Goal: Find specific page/section: Find specific page/section

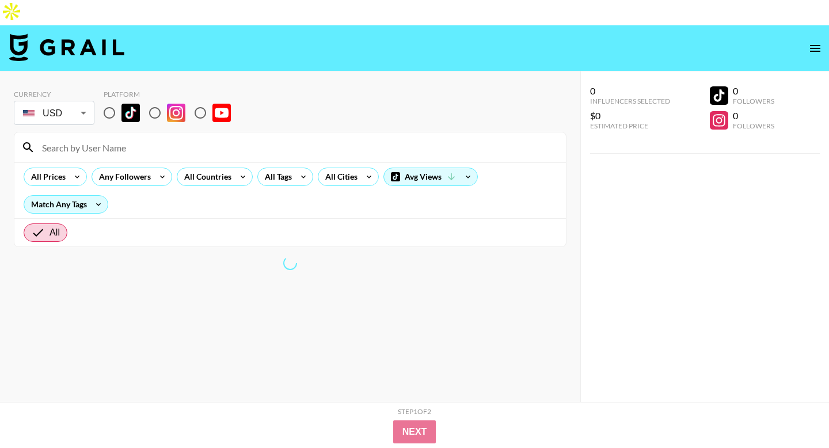
click at [256, 81] on section "Currency USD USD ​ Platform All Prices Any Followers All Countries All Tags All…" at bounding box center [290, 164] width 553 height 166
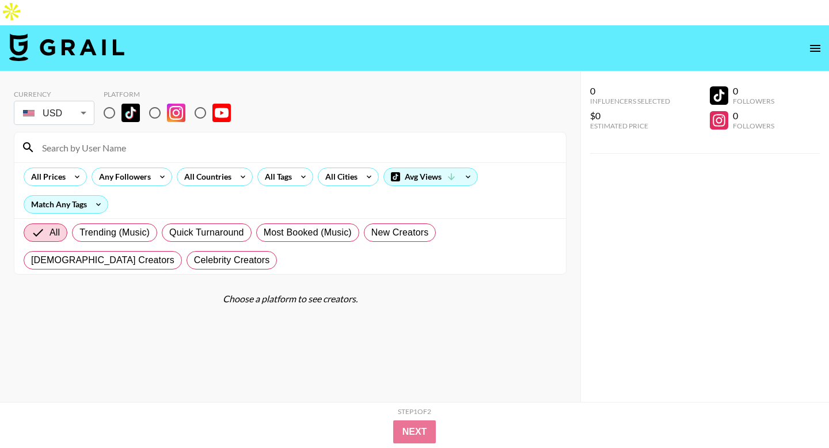
click at [164, 138] on input at bounding box center [297, 147] width 524 height 18
click at [113, 101] on input "radio" at bounding box center [109, 113] width 24 height 24
radio input "true"
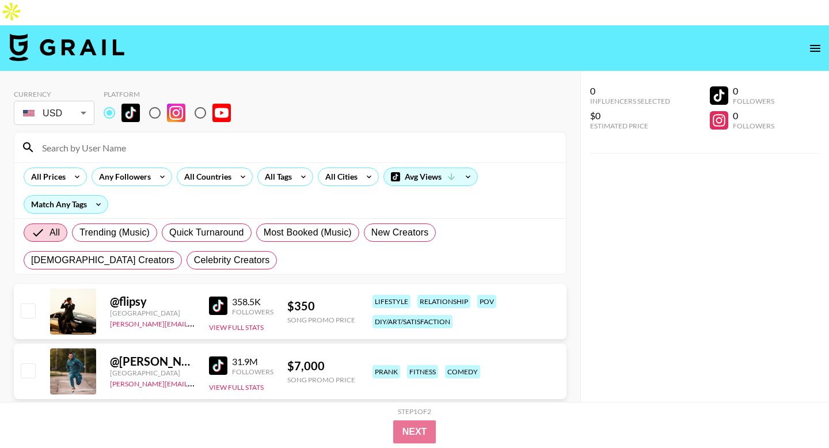
click at [123, 138] on input at bounding box center [297, 147] width 524 height 18
paste input "laurenedrexel"
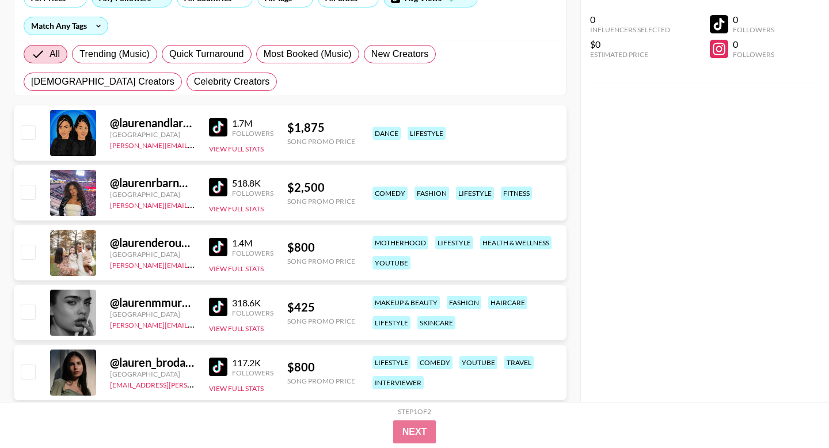
scroll to position [180, 0]
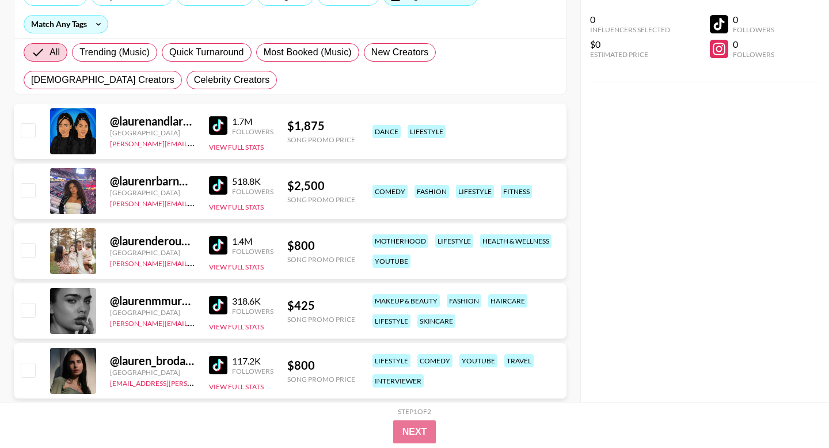
type input "lauren"
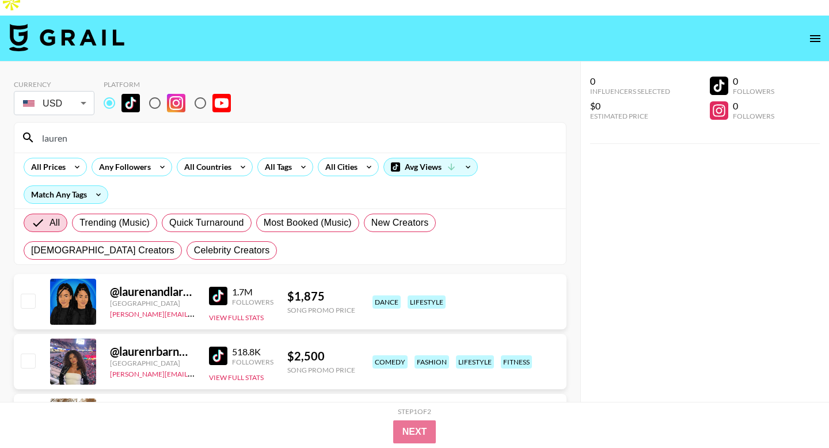
scroll to position [0, 0]
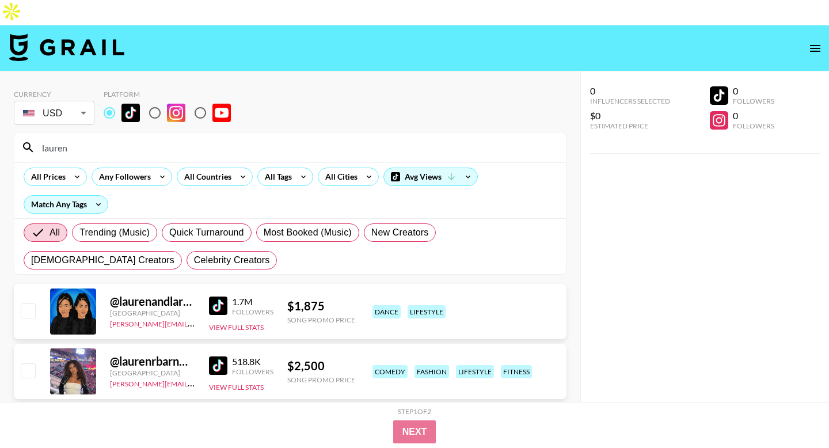
drag, startPoint x: 117, startPoint y: 127, endPoint x: 28, endPoint y: 118, distance: 89.1
click at [28, 132] on div "lauren" at bounding box center [290, 147] width 552 height 30
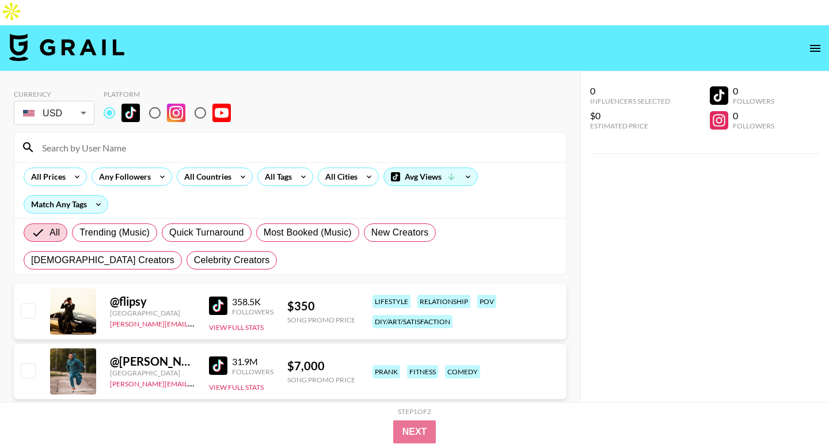
paste input "laurenedrexel"
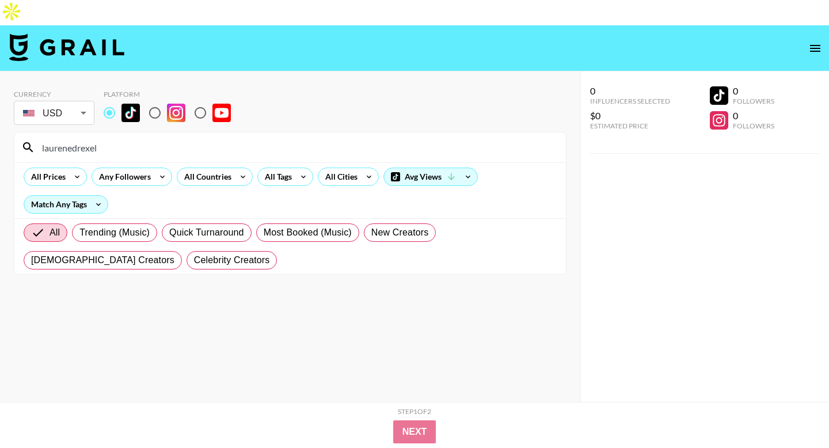
type input "laurenedrexel"
click at [154, 101] on input "radio" at bounding box center [155, 113] width 24 height 24
radio input "true"
click at [121, 101] on input "radio" at bounding box center [109, 113] width 24 height 24
radio input "true"
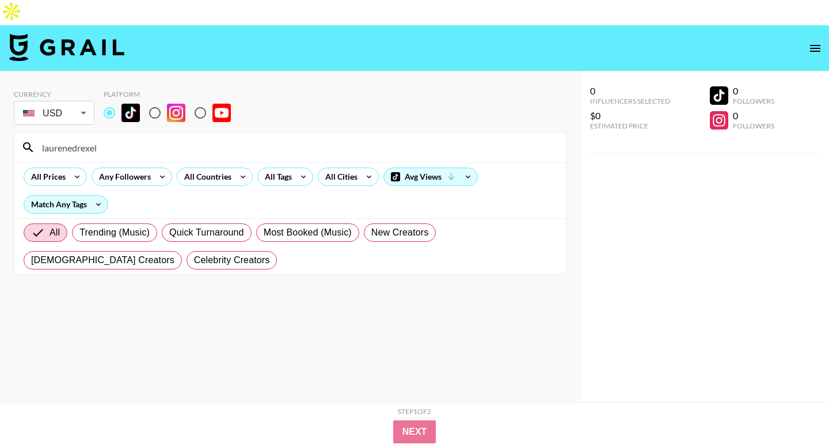
drag, startPoint x: 127, startPoint y: 124, endPoint x: 47, endPoint y: 123, distance: 80.0
click at [47, 138] on input "laurenedrexel" at bounding box center [297, 147] width 524 height 18
drag, startPoint x: 38, startPoint y: 123, endPoint x: 130, endPoint y: 127, distance: 91.6
click at [130, 138] on input "laurenedrexel" at bounding box center [297, 147] width 524 height 18
